Goal: Task Accomplishment & Management: Manage account settings

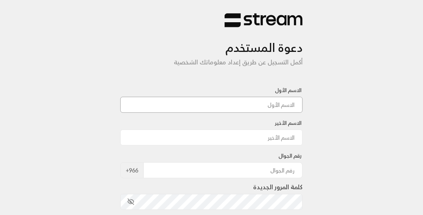
click at [270, 100] on input at bounding box center [211, 105] width 183 height 16
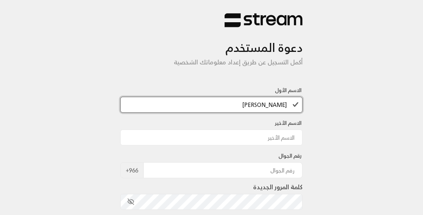
type input "[PERSON_NAME]"
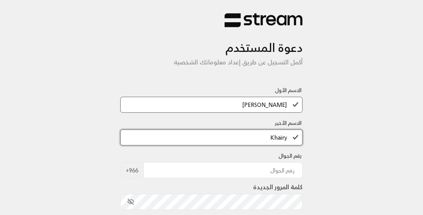
type input "Khairy"
click at [400, 122] on div "دعوة المستخدم أكمل التسجيل عن طريق إعداد معلوماتك الشخصية الاسم الأول Ahmed الا…" at bounding box center [211, 184] width 423 height 368
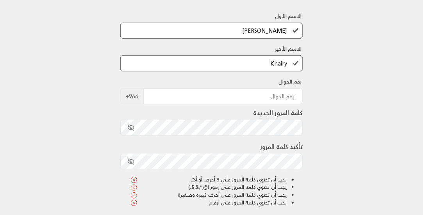
scroll to position [78, 0]
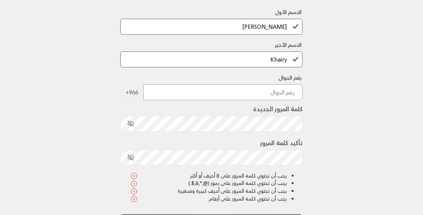
click at [260, 96] on input "tel" at bounding box center [223, 92] width 160 height 16
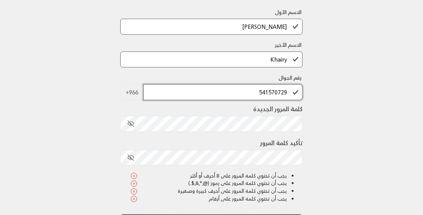
type input "541570729"
click at [372, 94] on div "دعوة المستخدم أكمل التسجيل عن طريق إعداد معلوماتك الشخصية الاسم الأول Ahmed الا…" at bounding box center [211, 106] width 423 height 368
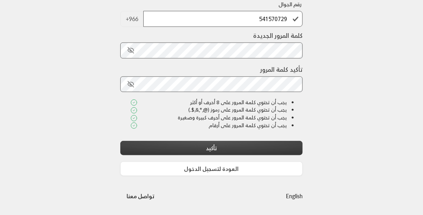
click at [236, 147] on button "تأكيد" at bounding box center [211, 148] width 183 height 14
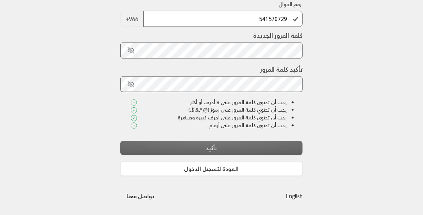
click at [212, 147] on div "تأكيد" at bounding box center [211, 148] width 183 height 14
click at [204, 170] on button "العودة لتسجيل الدخول" at bounding box center [211, 169] width 183 height 14
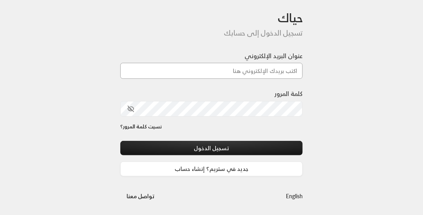
click at [277, 76] on input "عنوان البريد الإلكتروني" at bounding box center [211, 71] width 183 height 16
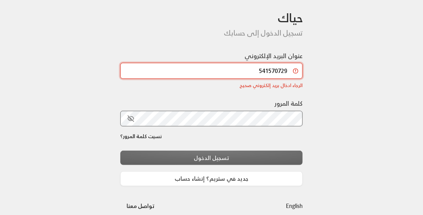
click at [277, 71] on input "541570729" at bounding box center [211, 71] width 183 height 16
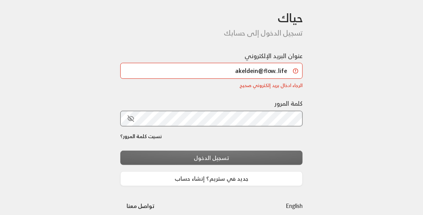
click at [219, 159] on div "تسجيل الدخول جديد في ستريم؟ إنشاء حساب" at bounding box center [211, 169] width 183 height 36
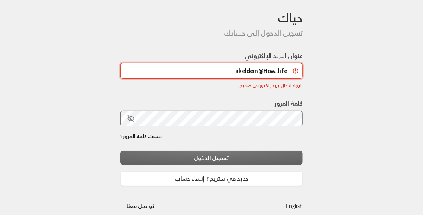
drag, startPoint x: 278, startPoint y: 71, endPoint x: 285, endPoint y: 80, distance: 11.4
click at [278, 71] on input "akeldein@flow..life" at bounding box center [211, 71] width 183 height 16
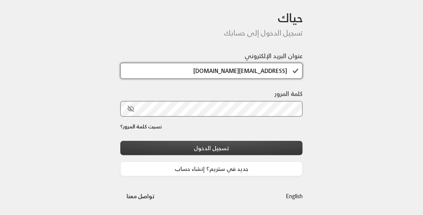
type input "[EMAIL_ADDRESS][DOMAIN_NAME]"
click at [259, 142] on button "تسجيل الدخول" at bounding box center [211, 148] width 183 height 14
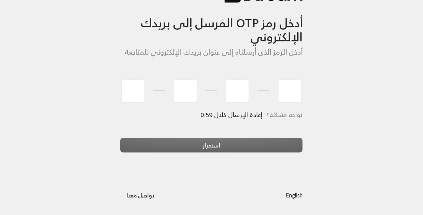
scroll to position [24, 0]
type input "5"
type input "3"
type input "0"
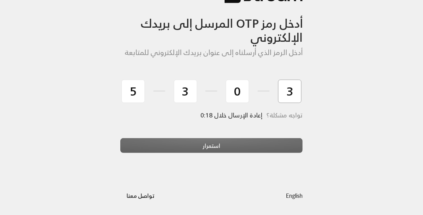
type input "3"
click at [247, 138] on div "استمرار" at bounding box center [211, 148] width 183 height 21
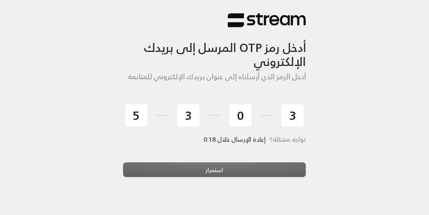
click at [241, 143] on div "أدخل رمز OTP المرسل إلى بريدك الإلكتروني أدخل الرمز الذي أرسلناه إلى عنوان بريد…" at bounding box center [214, 120] width 429 height 240
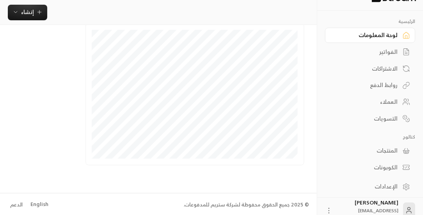
scroll to position [23, 0]
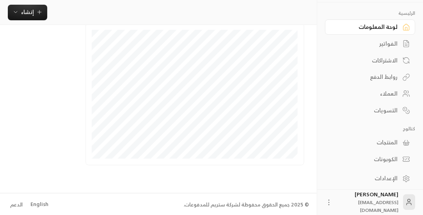
click at [333, 201] on icon at bounding box center [329, 203] width 8 height 8
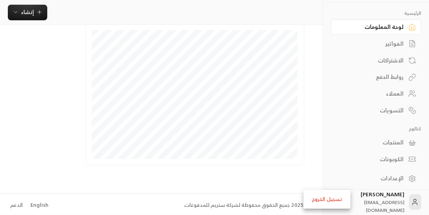
click at [27, 14] on div at bounding box center [214, 107] width 429 height 215
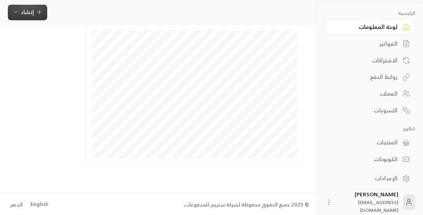
click at [18, 15] on icon "button" at bounding box center [16, 12] width 6 height 6
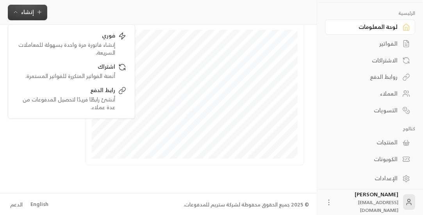
click at [390, 175] on div "الإعدادات" at bounding box center [366, 179] width 63 height 8
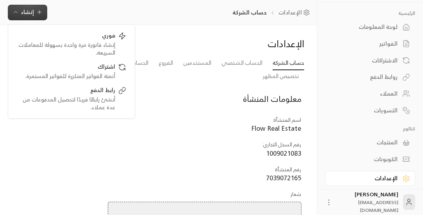
click at [71, 150] on div "معلومات المنشأة اسم المنشآة : Flow Real Estate رقم السجل التجاري : 1009021083 ر…" at bounding box center [159, 213] width 292 height 254
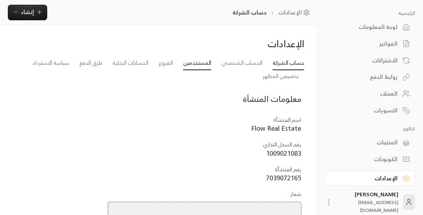
click at [197, 62] on link "المستخدمين" at bounding box center [197, 63] width 28 height 14
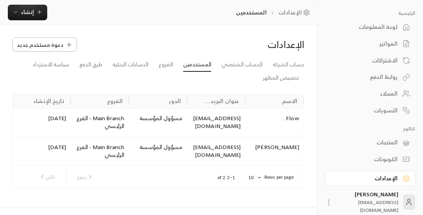
click at [66, 43] on icon at bounding box center [69, 44] width 7 height 7
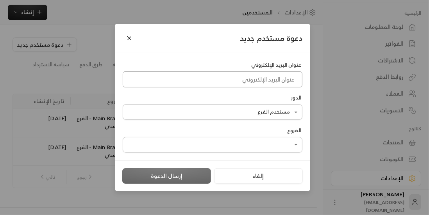
click at [276, 81] on input at bounding box center [213, 79] width 180 height 16
click at [260, 82] on input at bounding box center [213, 79] width 180 height 16
paste input "[EMAIL_ADDRESS][DOMAIN_NAME]"
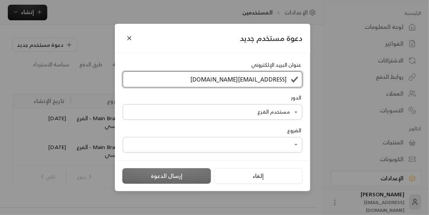
type input "[EMAIL_ADDRESS][DOMAIN_NAME]"
click at [229, 33] on div "دعوة مستخدم جديد" at bounding box center [212, 39] width 195 height 30
click at [282, 114] on body "الرئيسية لوحة المعلومات الفواتير الاشتراكات روابط الدفع العملاء التسويات كتالوج…" at bounding box center [214, 107] width 429 height 215
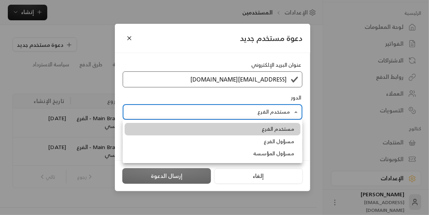
click at [129, 38] on div at bounding box center [214, 107] width 429 height 215
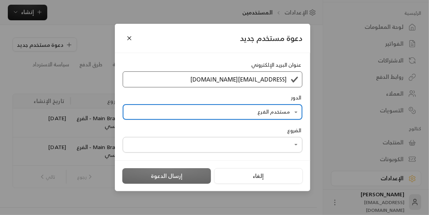
click at [129, 36] on div at bounding box center [214, 107] width 429 height 215
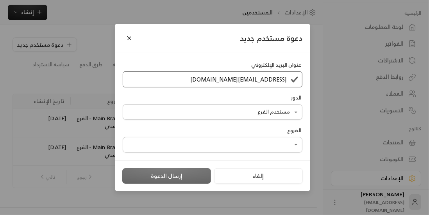
click at [128, 38] on button "Close" at bounding box center [130, 39] width 14 height 14
